Goal: Go to known website: Access a specific website the user already knows

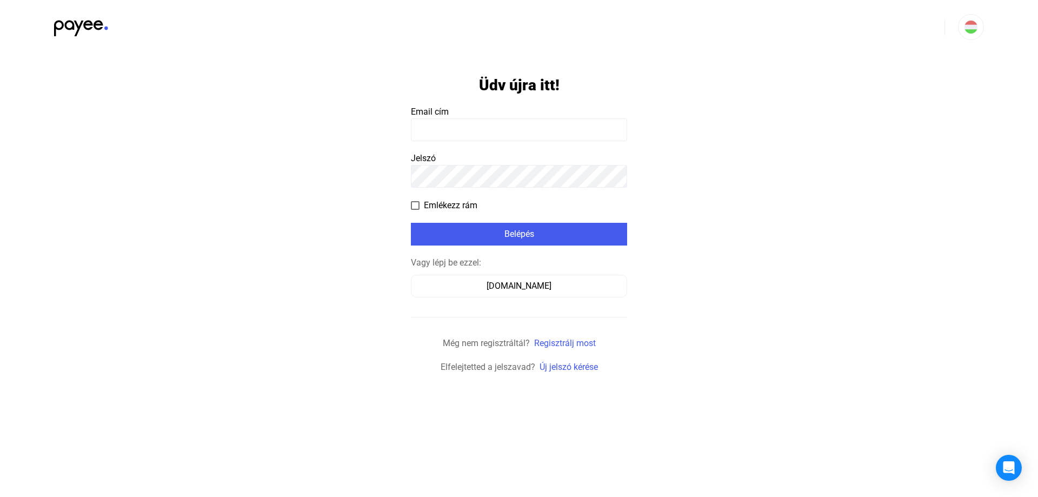
click at [522, 273] on div "Vagy lépj be ezzel: [DOMAIN_NAME]" at bounding box center [519, 276] width 216 height 41
click at [506, 284] on div "[DOMAIN_NAME]" at bounding box center [519, 286] width 209 height 13
